Goal: Transaction & Acquisition: Purchase product/service

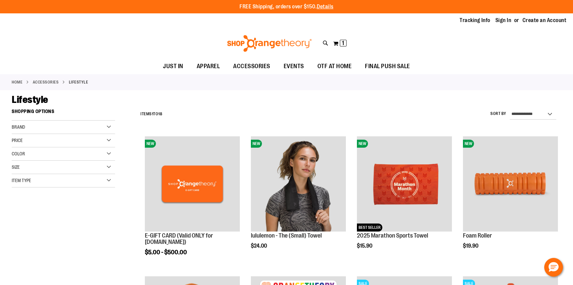
click at [45, 82] on link "ACCESSORIES" at bounding box center [46, 82] width 26 height 6
click at [65, 180] on div "Item Type" at bounding box center [63, 180] width 103 height 13
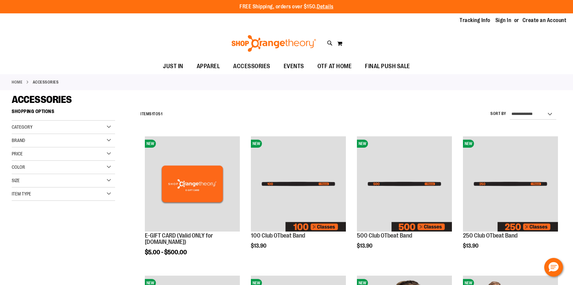
click at [42, 196] on div "Item Type" at bounding box center [63, 194] width 103 height 13
click at [15, 245] on link "Other 2 items" at bounding box center [59, 246] width 99 height 7
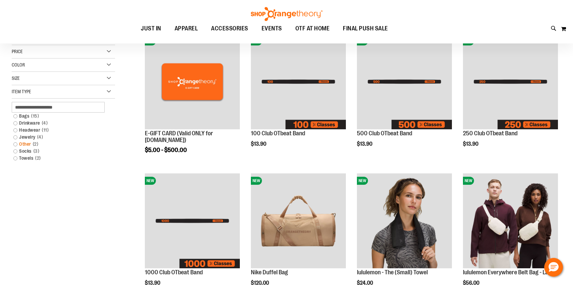
scroll to position [106, 0]
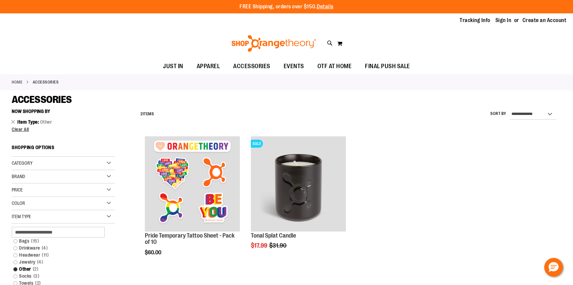
click at [291, 39] on img at bounding box center [273, 43] width 87 height 17
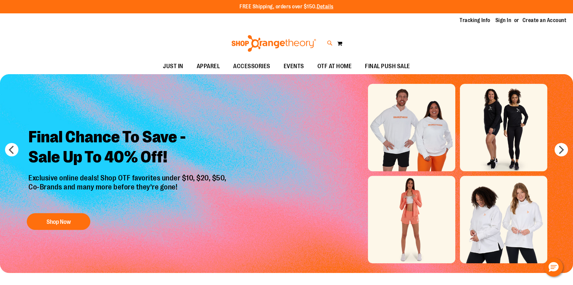
click at [331, 44] on icon at bounding box center [330, 43] width 6 height 8
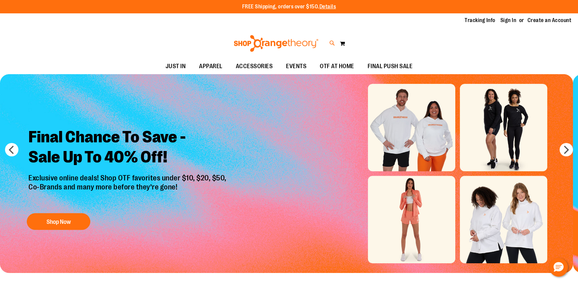
type input "*******"
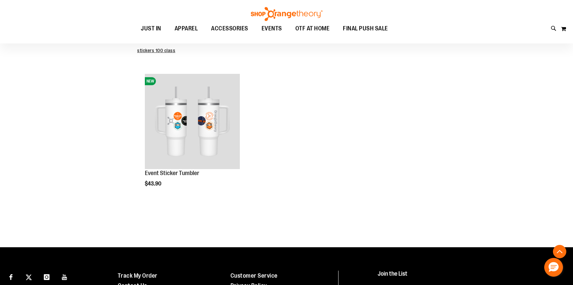
scroll to position [150, 0]
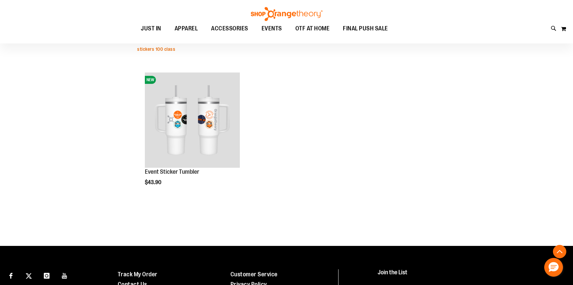
click at [157, 49] on link "stickers 100 class" at bounding box center [156, 48] width 38 height 5
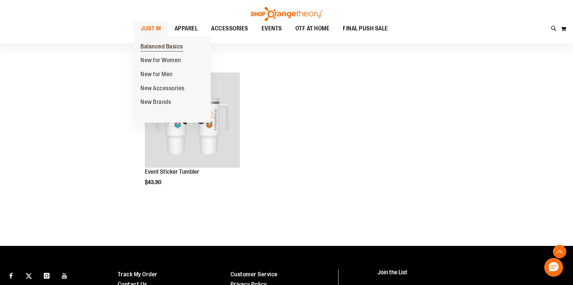
click at [155, 46] on span "Balanced Basics" at bounding box center [161, 47] width 42 height 8
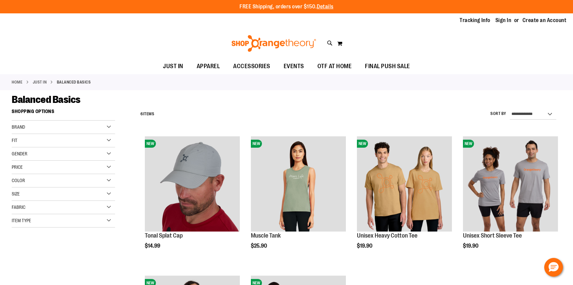
click at [37, 128] on div "Brand" at bounding box center [63, 127] width 103 height 13
click at [35, 142] on link "Orangetheory" at bounding box center [59, 140] width 99 height 7
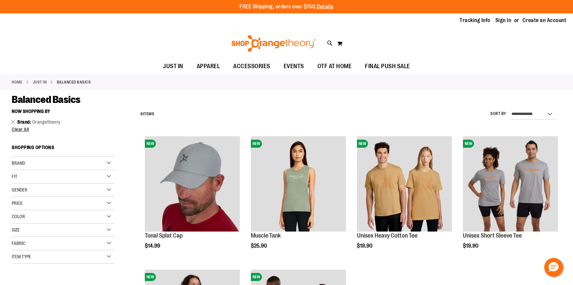
click at [31, 191] on div "Gender" at bounding box center [63, 190] width 103 height 13
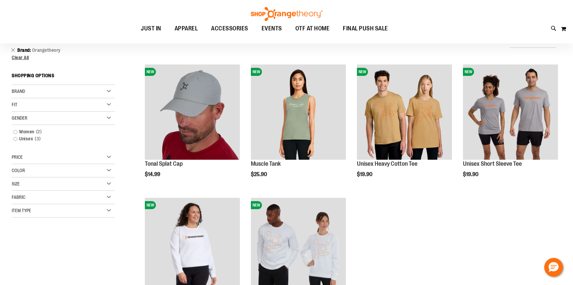
scroll to position [78, 0]
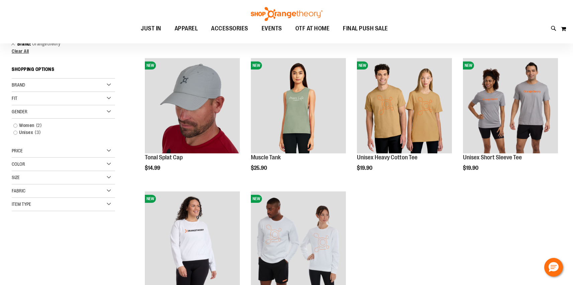
click at [53, 203] on div "Item Type" at bounding box center [63, 204] width 103 height 13
